Goal: Task Accomplishment & Management: Manage account settings

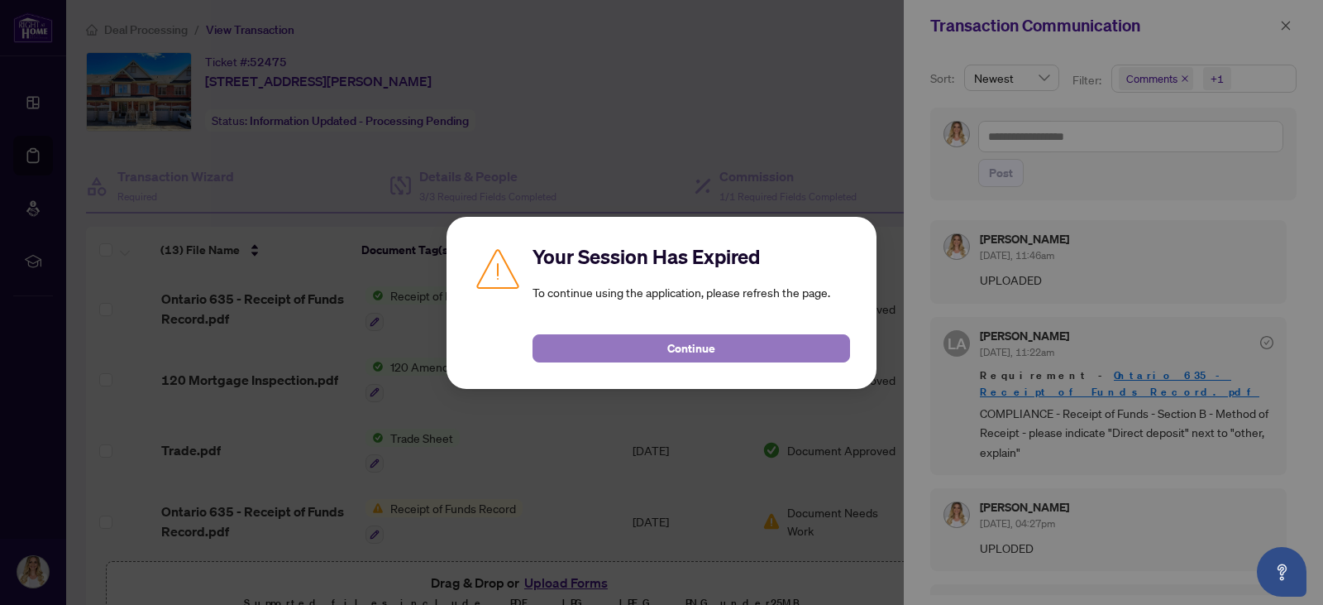
click at [725, 343] on button "Continue" at bounding box center [692, 348] width 318 height 28
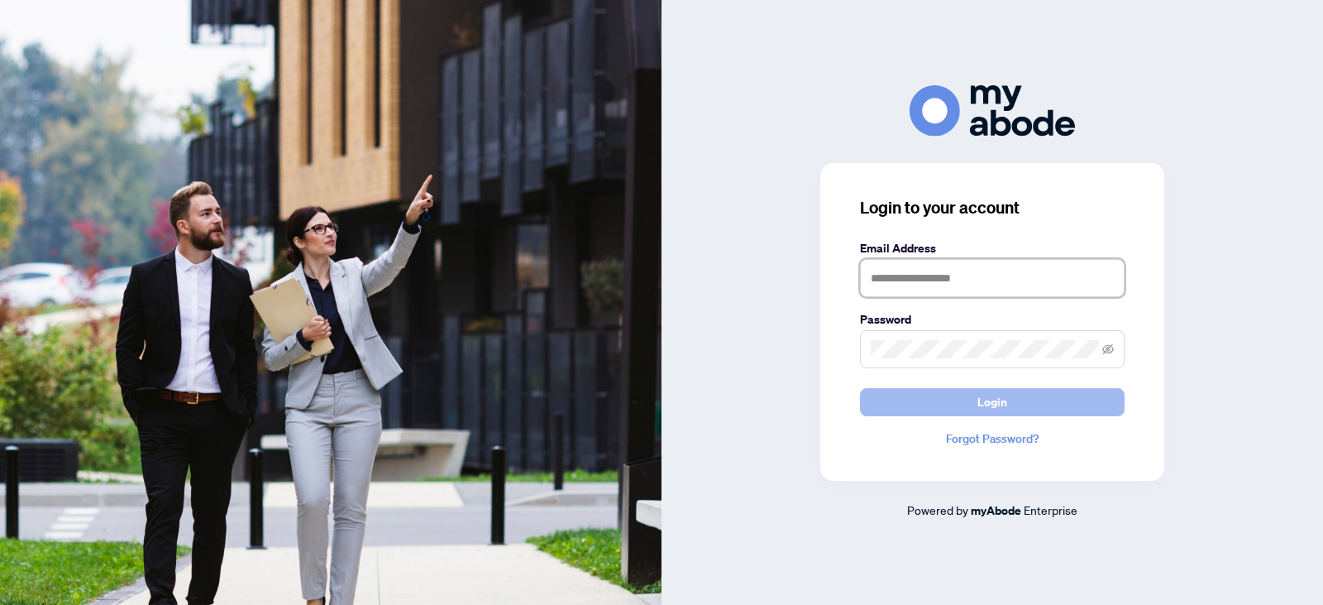
type input "**********"
click at [1013, 394] on button "Login" at bounding box center [992, 402] width 265 height 28
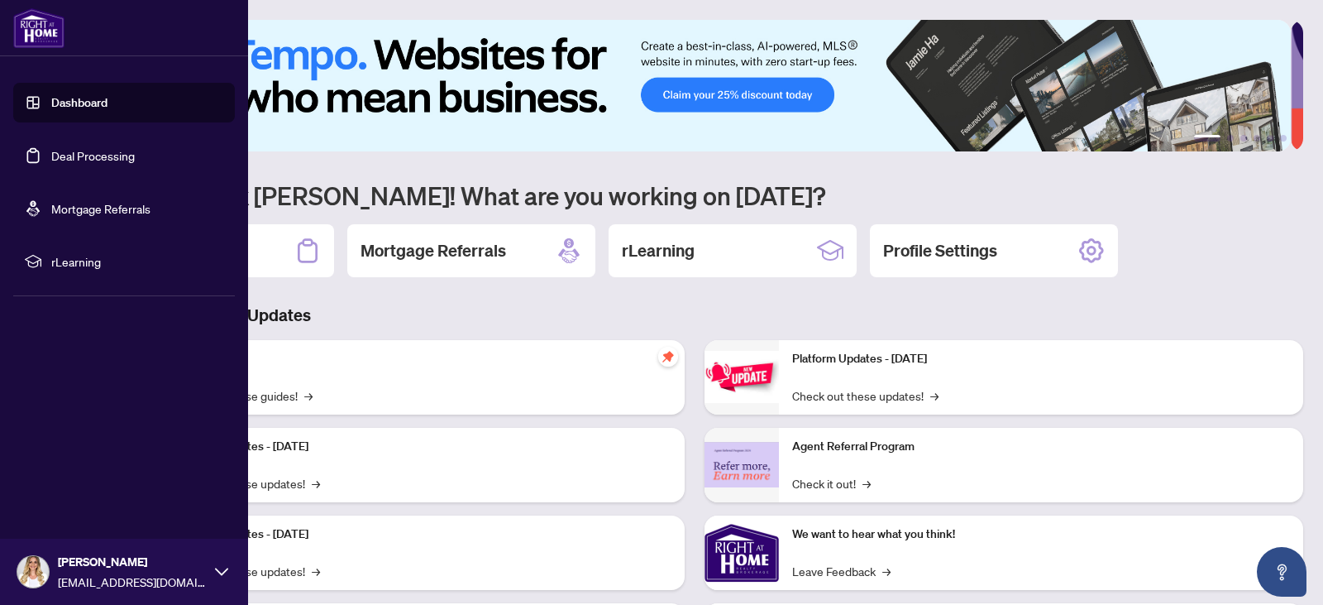
click at [83, 152] on link "Deal Processing" at bounding box center [93, 155] width 84 height 15
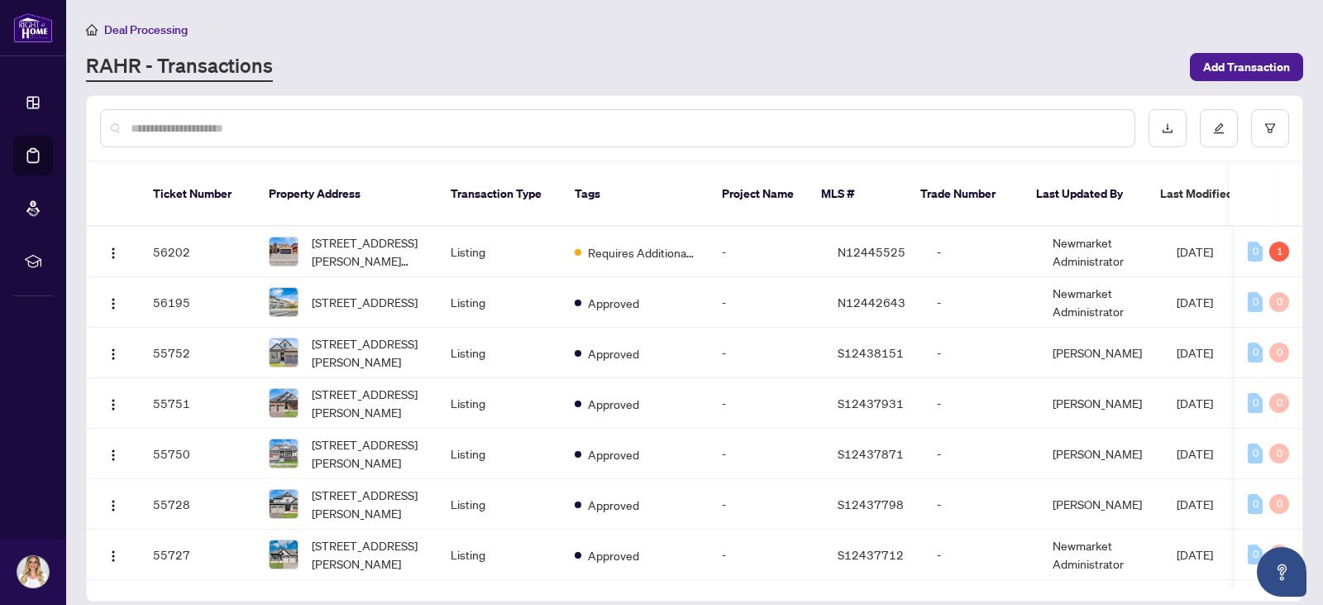
drag, startPoint x: 1302, startPoint y: 216, endPoint x: 1301, endPoint y: 237, distance: 21.6
click at [1301, 237] on div "Ticket Number Property Address Transaction Type Tags Project Name MLS # Trade N…" at bounding box center [694, 348] width 1217 height 506
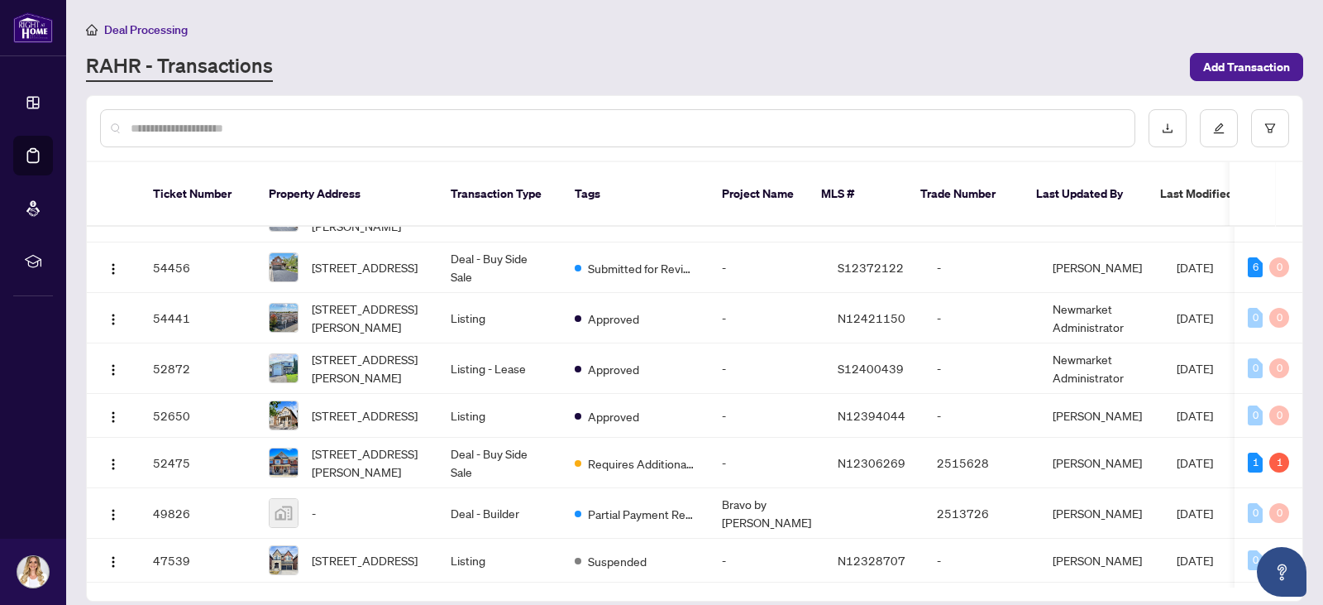
scroll to position [441, 0]
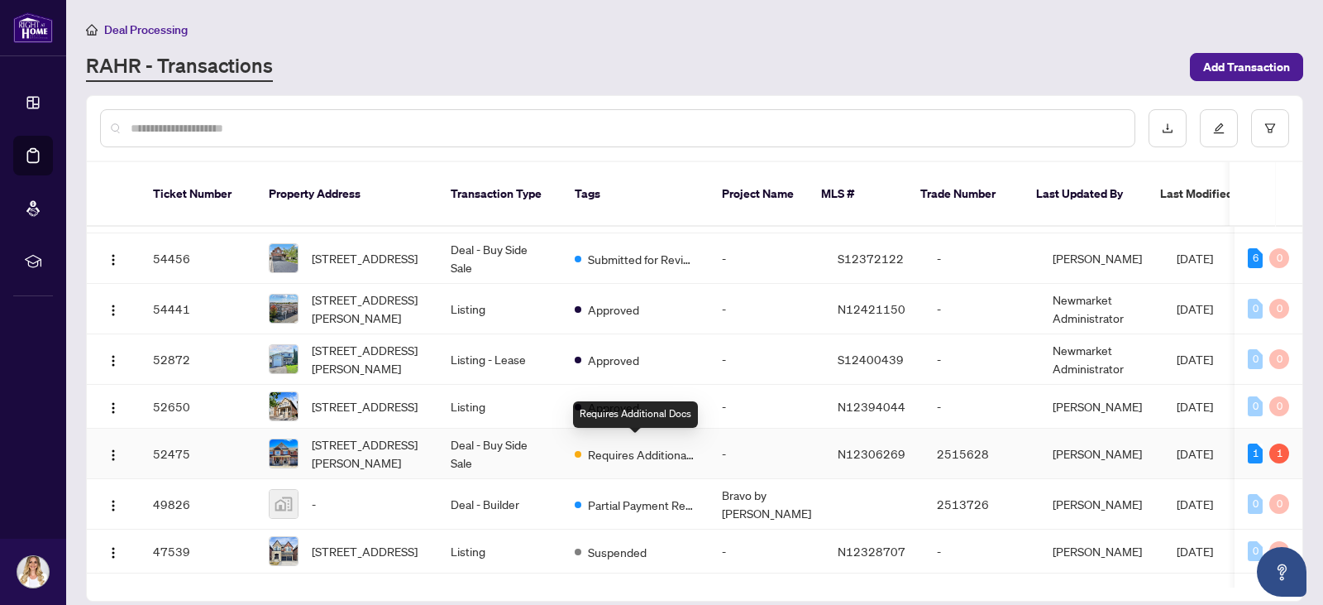
click at [661, 446] on span "Requires Additional Docs" at bounding box center [642, 454] width 108 height 18
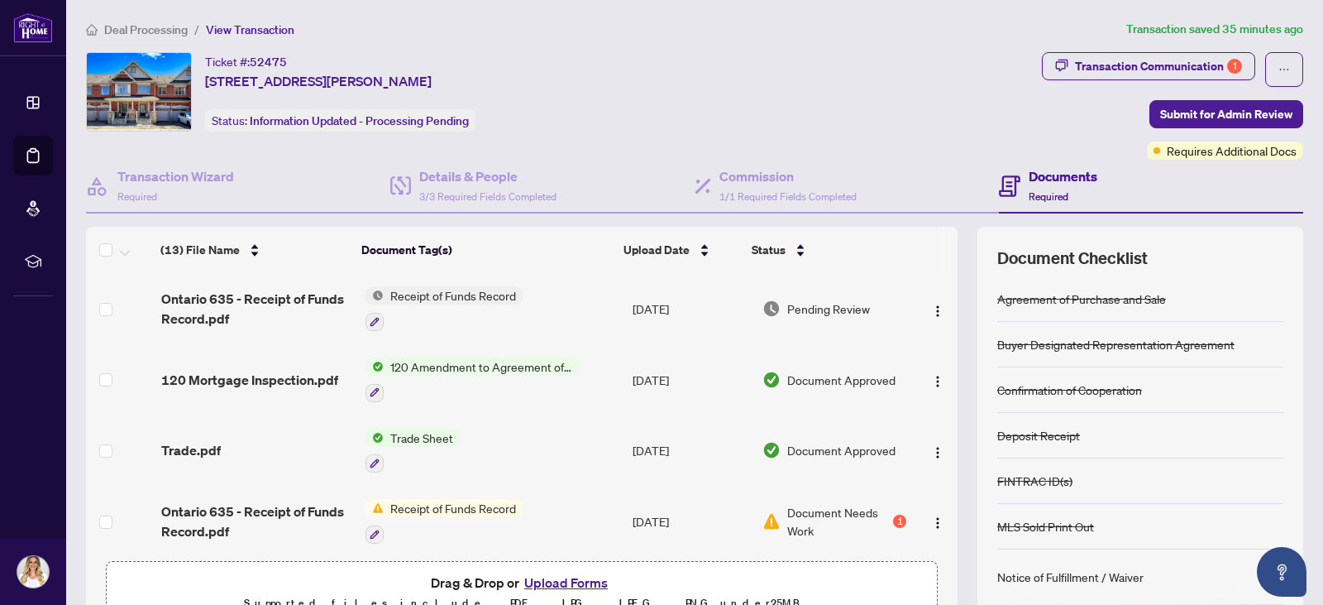
drag, startPoint x: 938, startPoint y: 323, endPoint x: 939, endPoint y: 339, distance: 16.6
click at [939, 339] on td at bounding box center [935, 308] width 45 height 71
click at [832, 510] on span "Document Needs Work" at bounding box center [838, 521] width 103 height 36
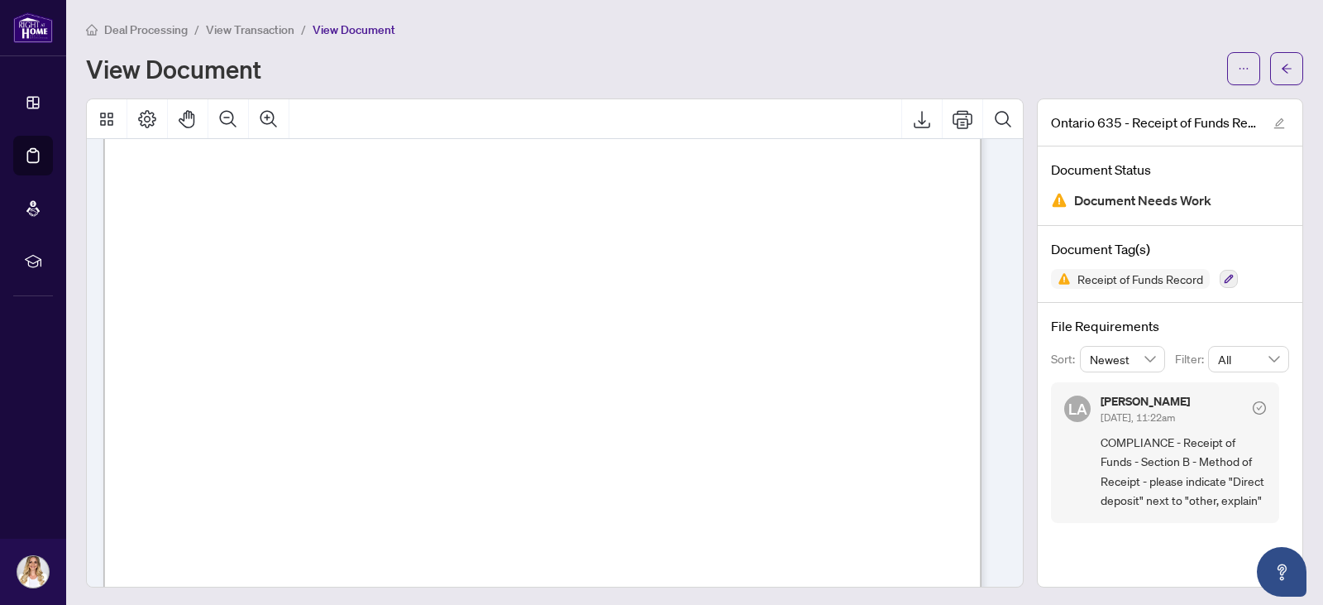
scroll to position [369, 0]
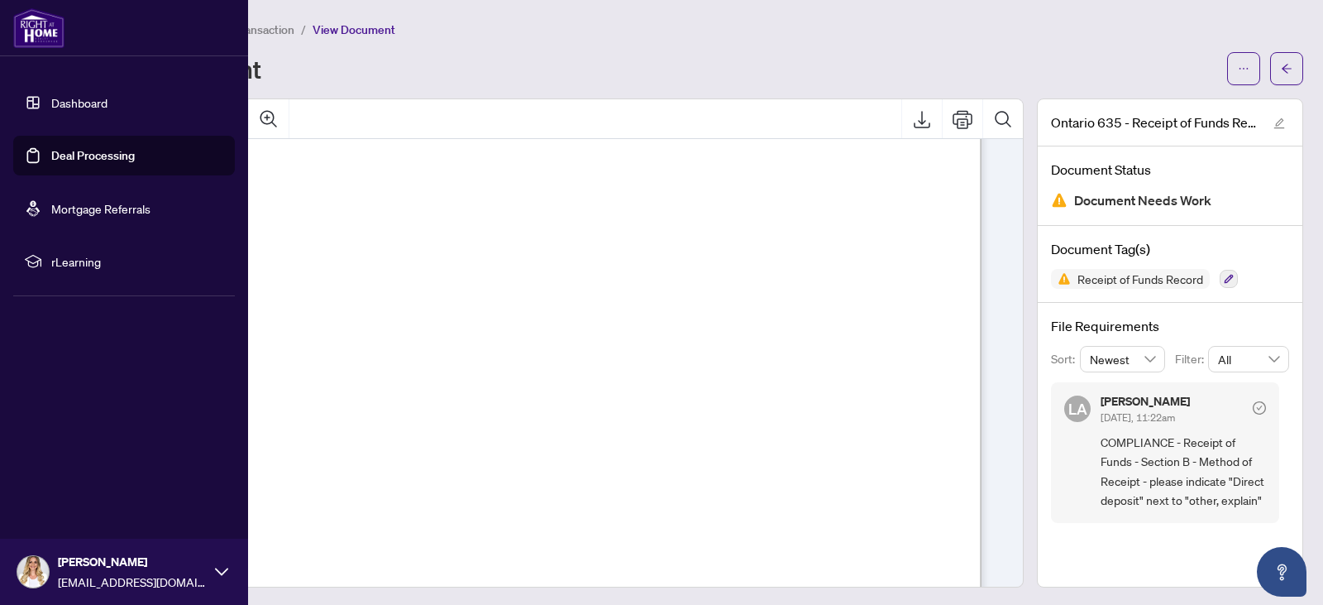
click at [67, 151] on link "Deal Processing" at bounding box center [93, 155] width 84 height 15
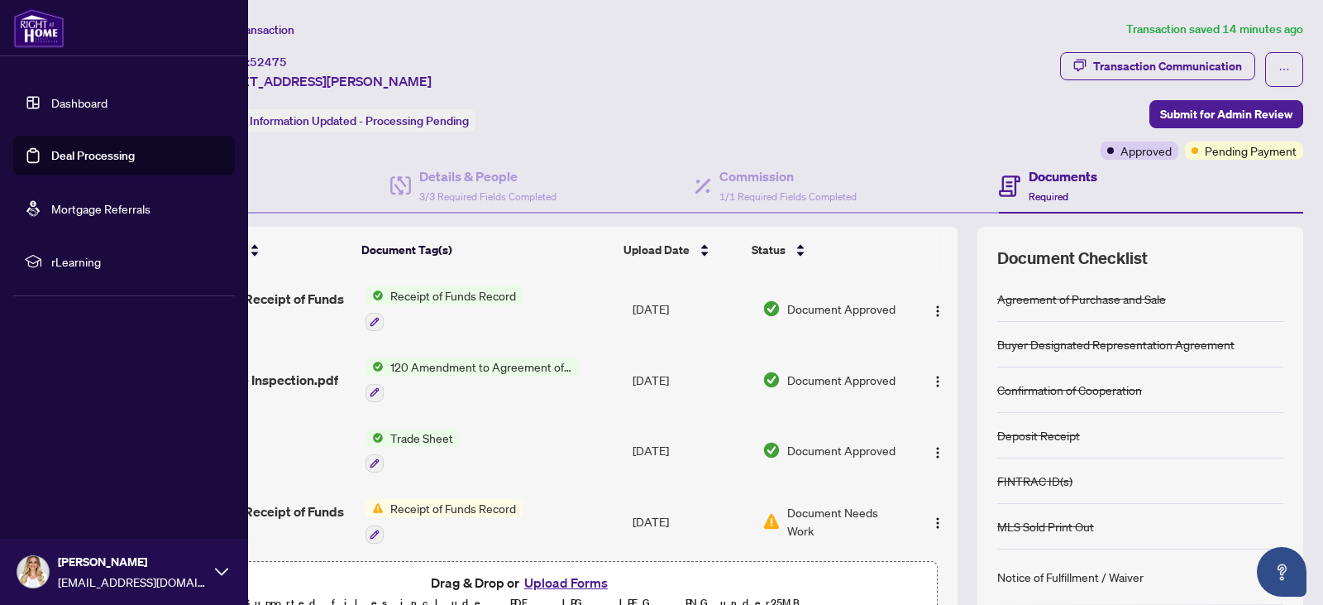
click at [77, 153] on link "Deal Processing" at bounding box center [93, 155] width 84 height 15
